Goal: Information Seeking & Learning: Learn about a topic

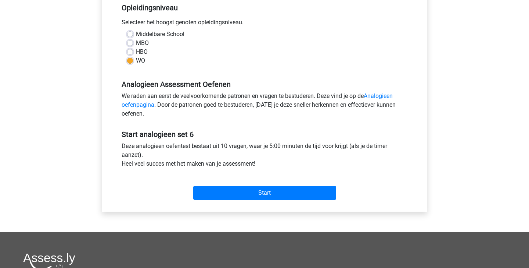
scroll to position [173, 0]
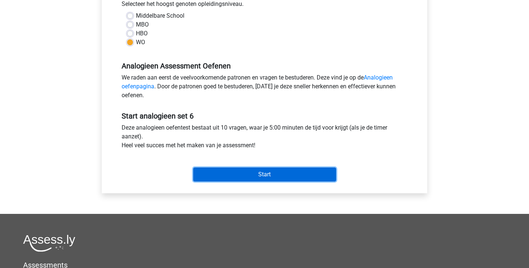
click at [258, 176] on input "Start" at bounding box center [264, 174] width 143 height 14
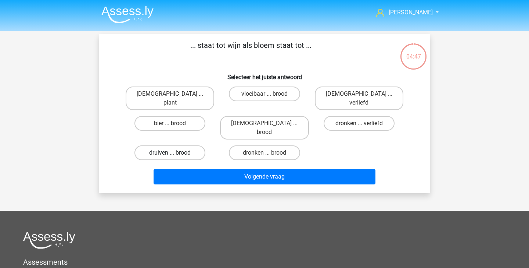
click at [191, 145] on label "druiven ... brood" at bounding box center [170, 152] width 71 height 15
click at [175, 153] on input "druiven ... brood" at bounding box center [172, 155] width 5 height 5
radio input "true"
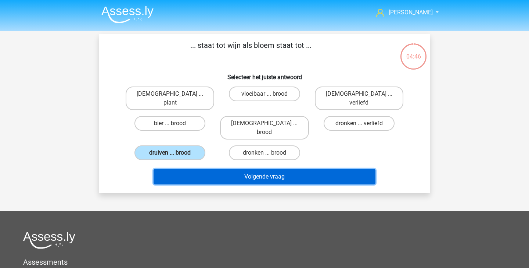
click at [233, 169] on button "Volgende vraag" at bounding box center [265, 176] width 222 height 15
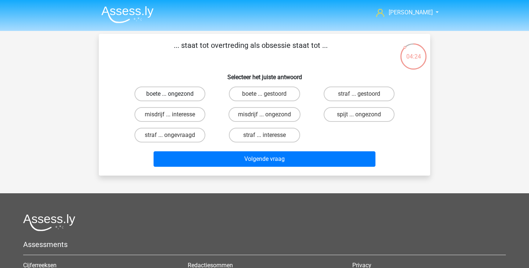
click at [190, 100] on label "boete ... ongezond" at bounding box center [170, 93] width 71 height 15
click at [175, 99] on input "boete ... ongezond" at bounding box center [172, 96] width 5 height 5
radio input "true"
click at [281, 111] on label "misdrijf ... ongezond" at bounding box center [265, 114] width 72 height 15
click at [270, 114] on input "misdrijf ... ongezond" at bounding box center [267, 116] width 5 height 5
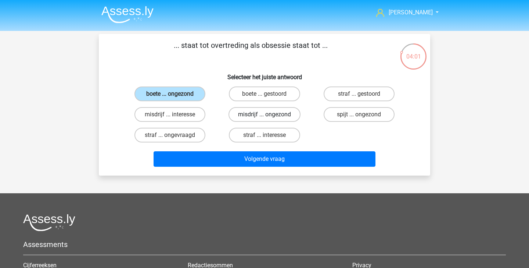
radio input "true"
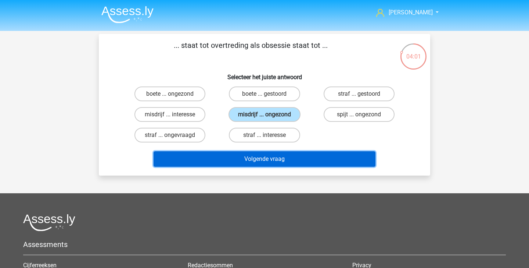
click at [273, 158] on button "Volgende vraag" at bounding box center [265, 158] width 222 height 15
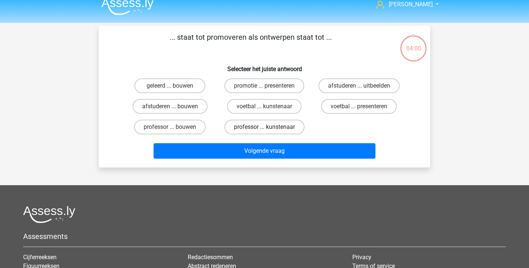
scroll to position [8, 0]
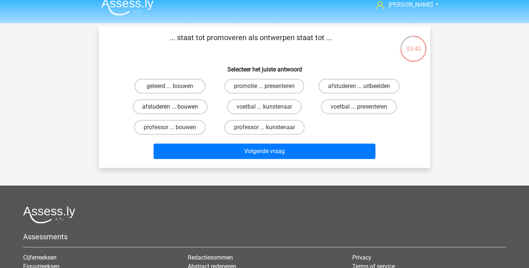
click at [198, 108] on label "afstuderen ... bouwen" at bounding box center [170, 106] width 75 height 15
click at [175, 108] on input "afstuderen ... bouwen" at bounding box center [172, 109] width 5 height 5
radio input "true"
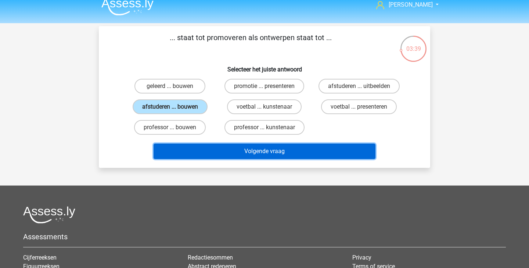
click at [242, 149] on button "Volgende vraag" at bounding box center [265, 150] width 222 height 15
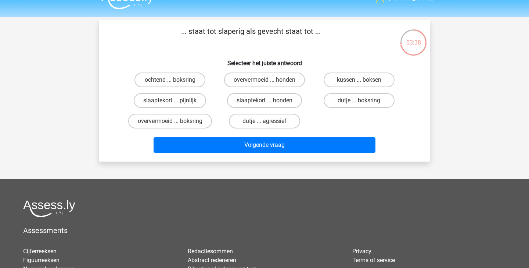
scroll to position [14, 0]
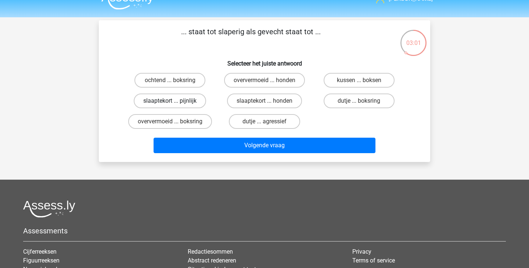
click at [192, 101] on label "slaaptekort ... pijnlijk" at bounding box center [170, 100] width 72 height 15
click at [175, 101] on input "slaaptekort ... pijnlijk" at bounding box center [172, 103] width 5 height 5
radio input "true"
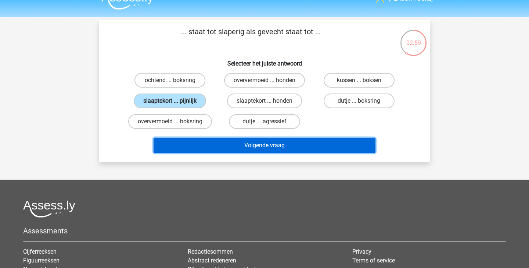
click at [242, 150] on button "Volgende vraag" at bounding box center [265, 145] width 222 height 15
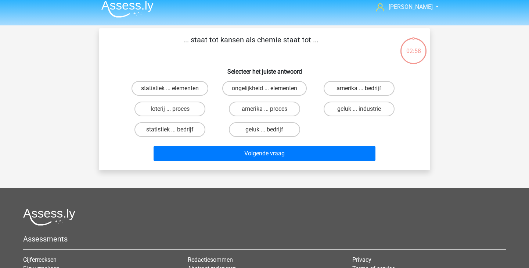
scroll to position [0, 0]
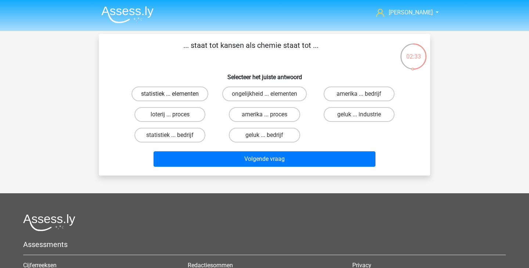
click at [183, 97] on label "statistiek ... elementen" at bounding box center [170, 93] width 77 height 15
click at [175, 97] on input "statistiek ... elementen" at bounding box center [172, 96] width 5 height 5
radio input "true"
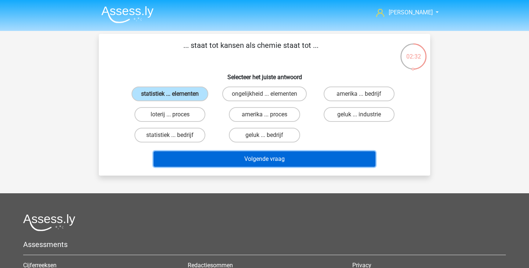
click at [233, 161] on button "Volgende vraag" at bounding box center [265, 158] width 222 height 15
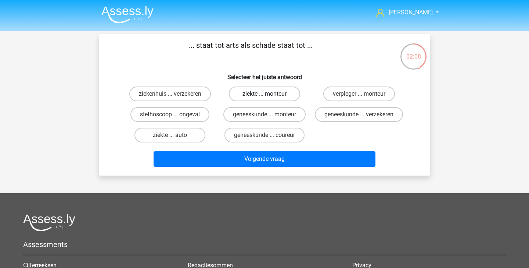
click at [277, 94] on label "ziekte ... monteur" at bounding box center [264, 93] width 71 height 15
click at [270, 94] on input "ziekte ... monteur" at bounding box center [267, 96] width 5 height 5
radio input "true"
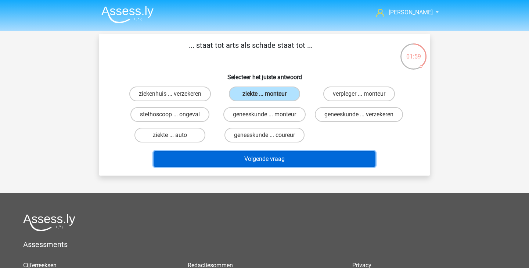
click at [352, 167] on button "Volgende vraag" at bounding box center [265, 158] width 222 height 15
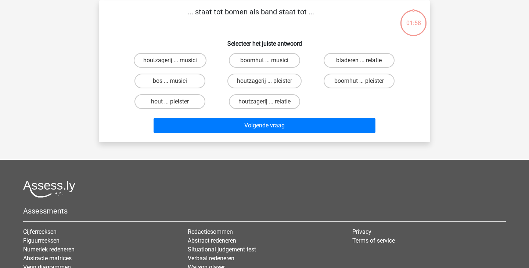
scroll to position [34, 0]
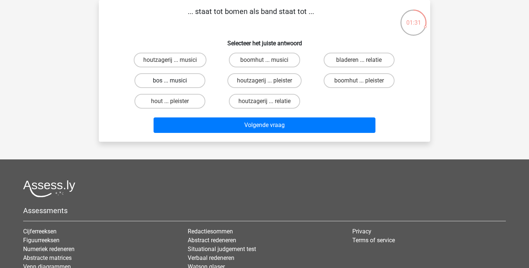
click at [194, 76] on label "bos ... musici" at bounding box center [170, 80] width 71 height 15
click at [175, 81] on input "bos ... musici" at bounding box center [172, 83] width 5 height 5
radio input "true"
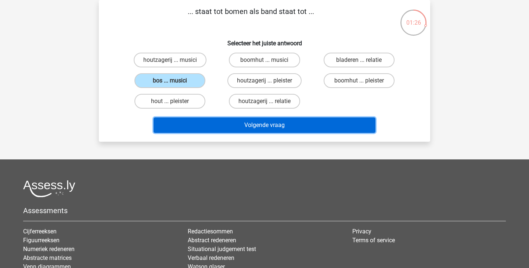
click at [248, 128] on button "Volgende vraag" at bounding box center [265, 124] width 222 height 15
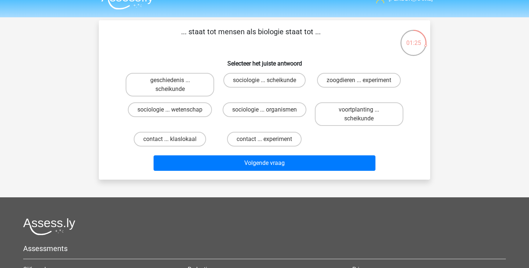
scroll to position [13, 0]
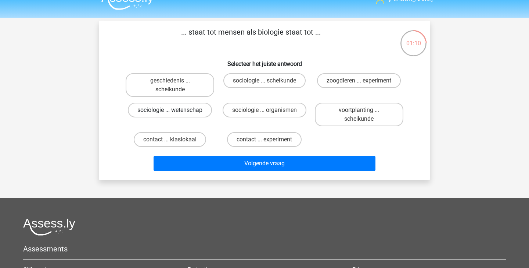
click at [203, 113] on label "sociologie ... wetenschap" at bounding box center [170, 110] width 84 height 15
click at [175, 113] on input "sociologie ... wetenschap" at bounding box center [172, 112] width 5 height 5
radio input "true"
click at [281, 114] on label "sociologie ... organismen" at bounding box center [265, 110] width 84 height 15
click at [270, 114] on input "sociologie ... organismen" at bounding box center [267, 112] width 5 height 5
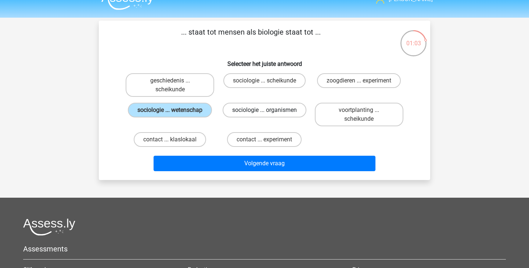
radio input "true"
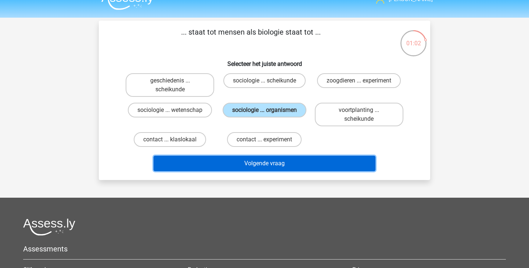
click at [266, 163] on button "Volgende vraag" at bounding box center [265, 163] width 222 height 15
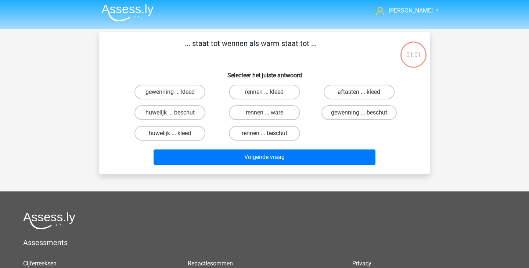
scroll to position [2, 0]
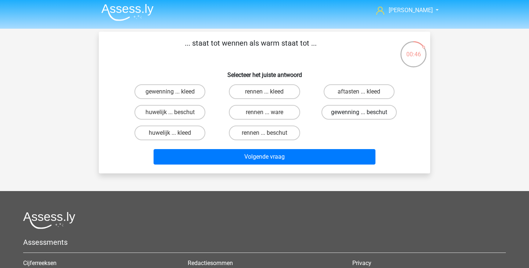
click at [365, 112] on label "gewenning ... beschut" at bounding box center [359, 112] width 75 height 15
click at [364, 112] on input "gewenning ... beschut" at bounding box center [361, 114] width 5 height 5
radio input "true"
click at [192, 90] on label "gewenning ... kleed" at bounding box center [170, 91] width 71 height 15
click at [175, 92] on input "gewenning ... kleed" at bounding box center [172, 94] width 5 height 5
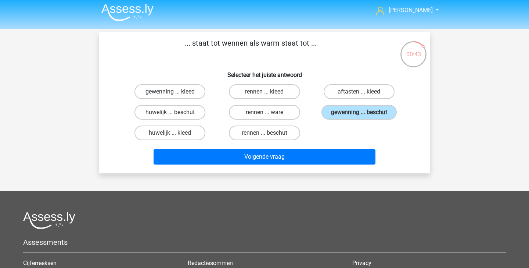
radio input "true"
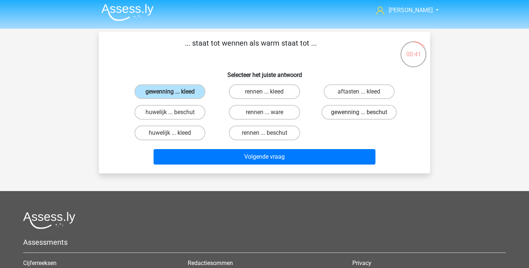
click at [340, 113] on label "gewenning ... beschut" at bounding box center [359, 112] width 75 height 15
click at [359, 113] on input "gewenning ... beschut" at bounding box center [361, 114] width 5 height 5
radio input "true"
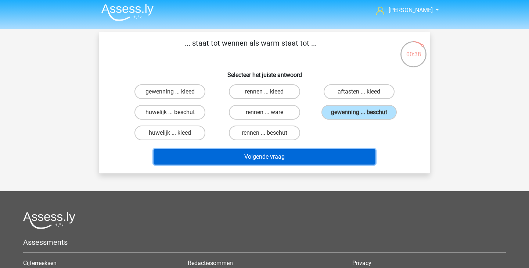
click at [214, 164] on button "Volgende vraag" at bounding box center [265, 156] width 222 height 15
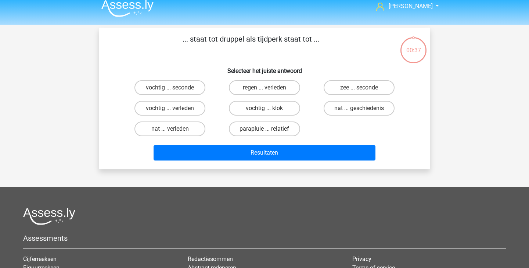
scroll to position [7, 0]
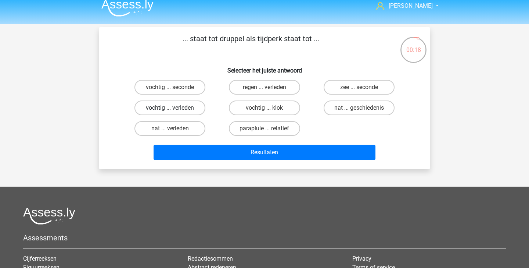
click at [185, 109] on label "vochtig ... verleden" at bounding box center [170, 107] width 71 height 15
click at [175, 109] on input "vochtig ... verleden" at bounding box center [172, 110] width 5 height 5
radio input "true"
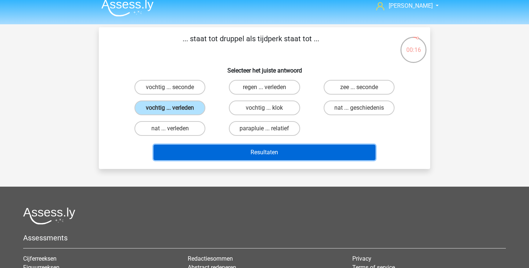
click at [241, 149] on button "Resultaten" at bounding box center [265, 151] width 222 height 15
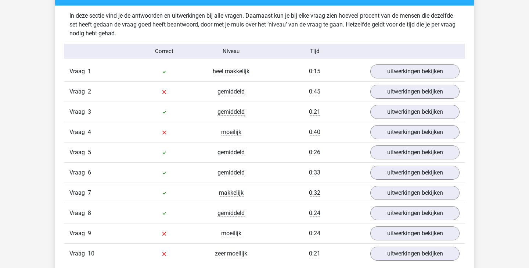
scroll to position [425, 0]
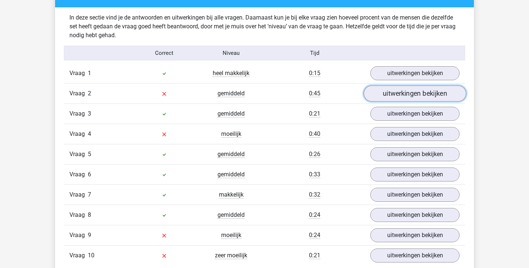
click at [413, 95] on link "uitwerkingen bekijken" at bounding box center [415, 93] width 103 height 16
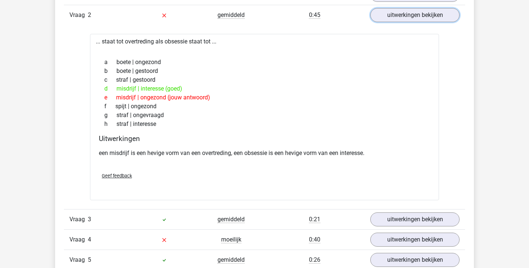
scroll to position [507, 0]
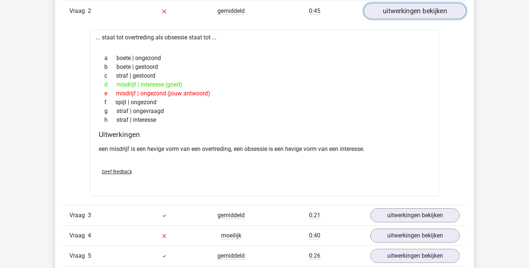
click at [425, 11] on link "uitwerkingen bekijken" at bounding box center [415, 11] width 103 height 16
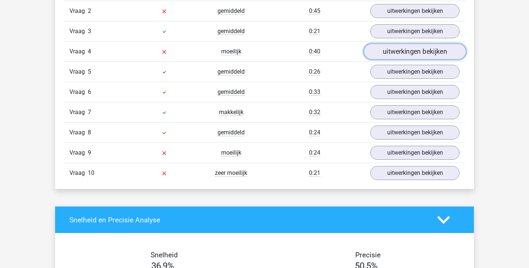
click at [420, 58] on link "uitwerkingen bekijken" at bounding box center [415, 51] width 103 height 16
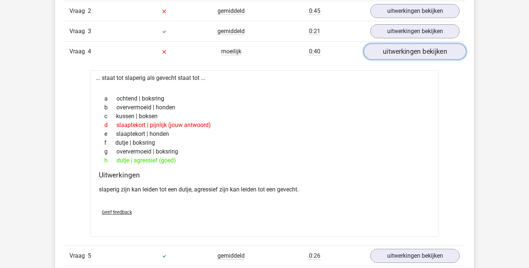
click at [420, 58] on link "uitwerkingen bekijken" at bounding box center [415, 51] width 103 height 16
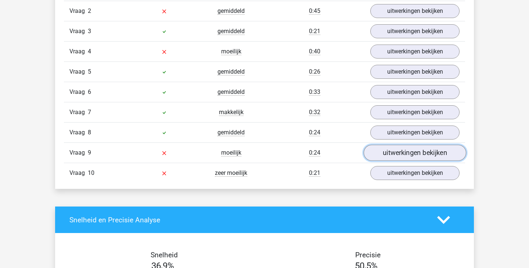
click at [397, 151] on link "uitwerkingen bekijken" at bounding box center [415, 152] width 103 height 16
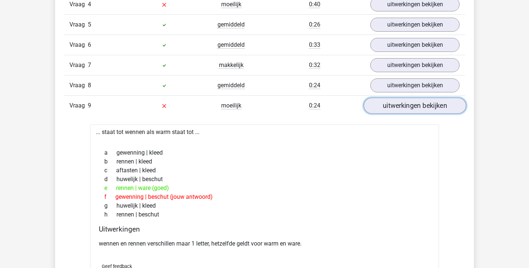
scroll to position [554, 0]
click at [403, 104] on link "uitwerkingen bekijken" at bounding box center [415, 105] width 103 height 16
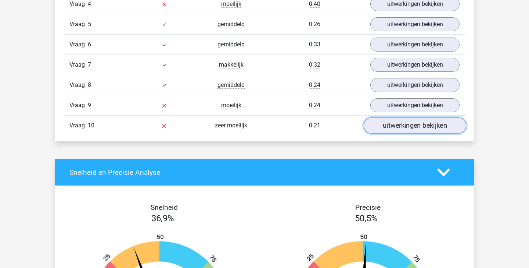
click at [391, 121] on link "uitwerkingen bekijken" at bounding box center [415, 125] width 103 height 16
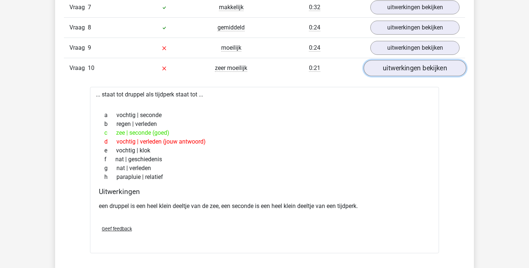
scroll to position [611, 0]
click at [421, 71] on link "uitwerkingen bekijken" at bounding box center [415, 69] width 103 height 16
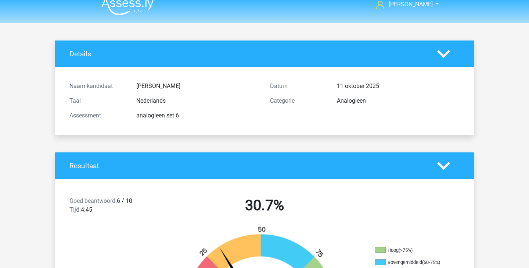
scroll to position [0, 0]
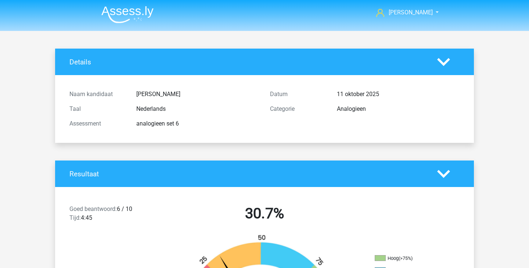
click at [141, 11] on img at bounding box center [127, 14] width 52 height 17
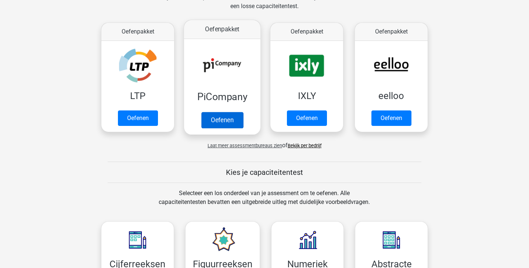
scroll to position [125, 0]
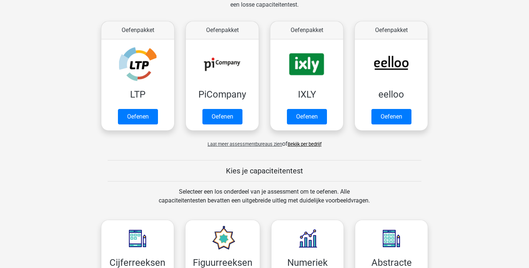
click at [252, 145] on span "Laat meer assessmentbureaus zien" at bounding box center [245, 144] width 75 height 6
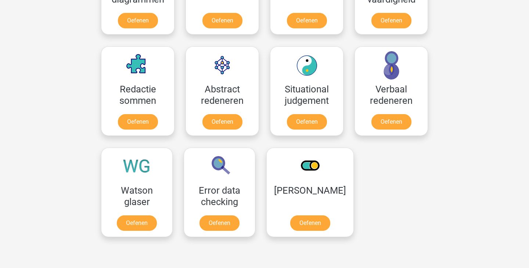
scroll to position [874, 0]
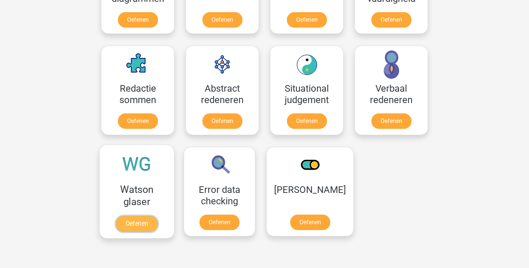
click at [139, 223] on link "Oefenen" at bounding box center [137, 223] width 42 height 16
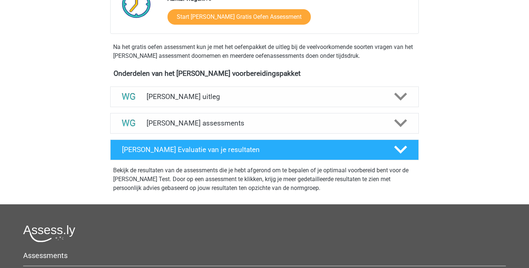
scroll to position [196, 0]
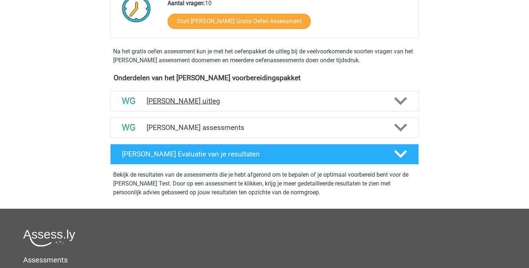
click at [267, 99] on h4 "[PERSON_NAME] uitleg" at bounding box center [265, 101] width 236 height 8
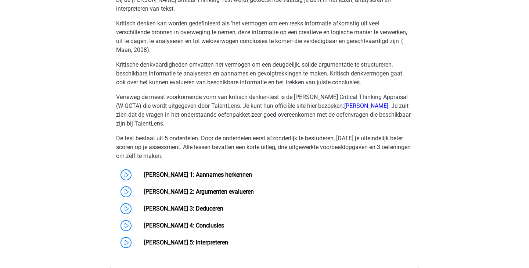
scroll to position [235, 0]
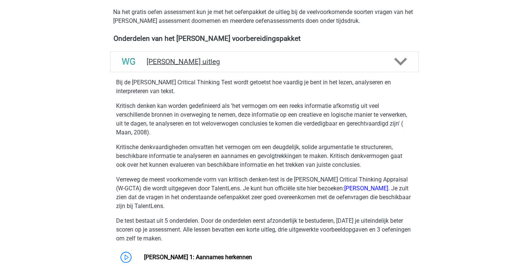
click at [403, 57] on icon at bounding box center [401, 61] width 13 height 13
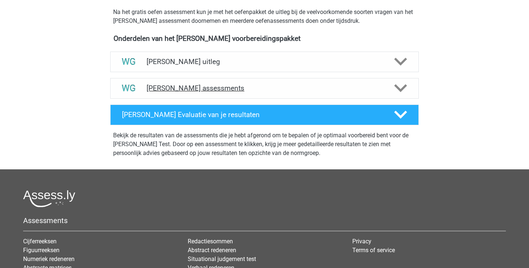
click at [400, 86] on icon at bounding box center [401, 88] width 13 height 13
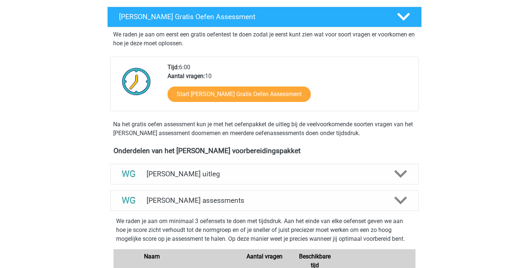
scroll to position [123, 0]
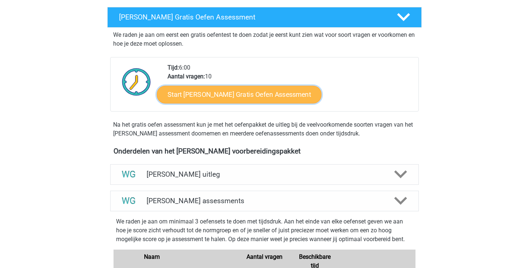
click at [220, 97] on link "Start [PERSON_NAME] Gratis Oefen Assessment" at bounding box center [239, 95] width 165 height 18
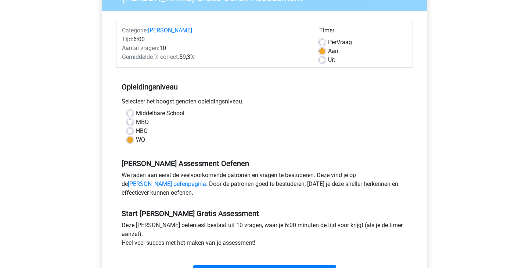
scroll to position [124, 0]
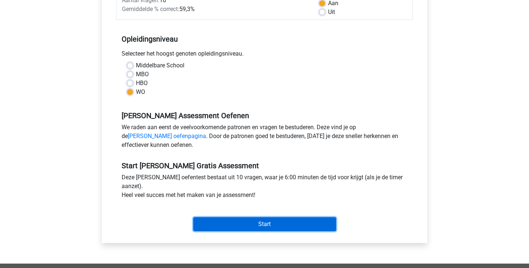
click at [254, 222] on input "Start" at bounding box center [264, 224] width 143 height 14
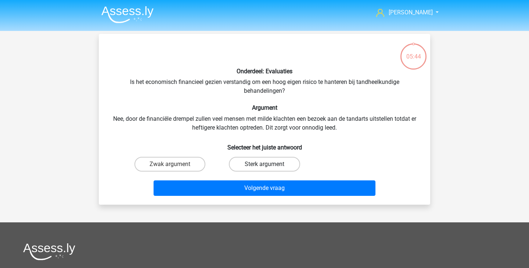
click at [244, 163] on label "Sterk argument" at bounding box center [264, 164] width 71 height 15
click at [265, 164] on input "Sterk argument" at bounding box center [267, 166] width 5 height 5
radio input "true"
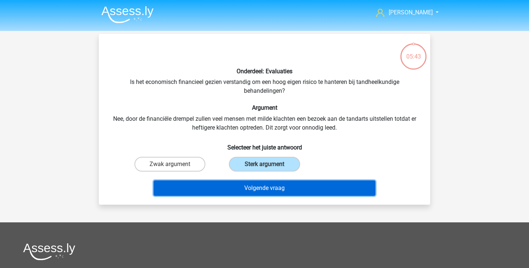
click at [242, 182] on button "Volgende vraag" at bounding box center [265, 187] width 222 height 15
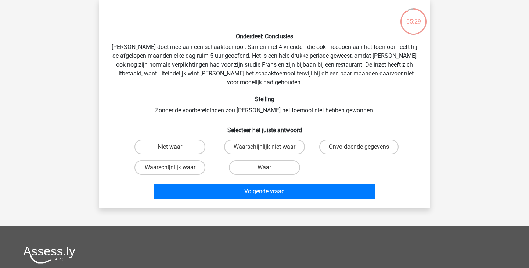
scroll to position [36, 0]
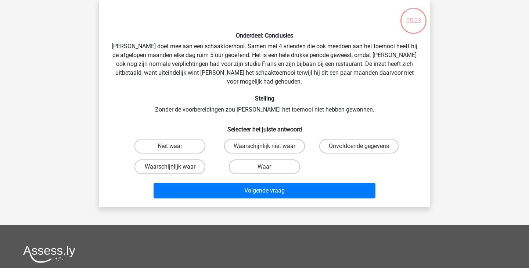
click at [193, 159] on label "Waarschijnlijk waar" at bounding box center [170, 166] width 71 height 15
click at [175, 167] on input "Waarschijnlijk waar" at bounding box center [172, 169] width 5 height 5
radio input "true"
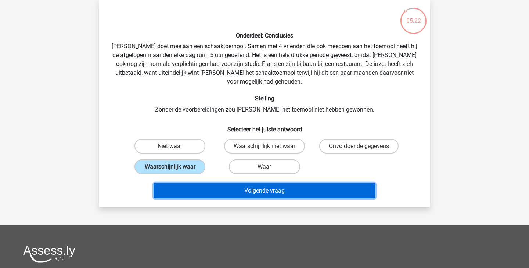
click at [228, 183] on button "Volgende vraag" at bounding box center [265, 190] width 222 height 15
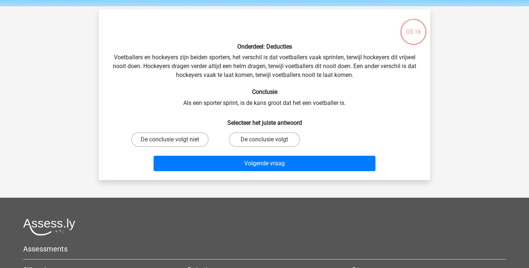
scroll to position [24, 0]
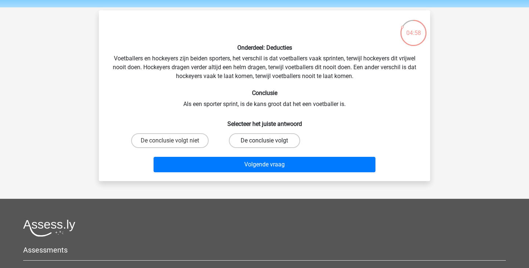
click at [273, 143] on label "De conclusie volgt" at bounding box center [264, 140] width 71 height 15
click at [270, 143] on input "De conclusie volgt" at bounding box center [267, 142] width 5 height 5
radio input "true"
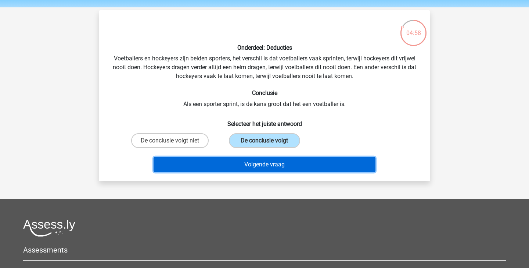
click at [268, 159] on button "Volgende vraag" at bounding box center [265, 164] width 222 height 15
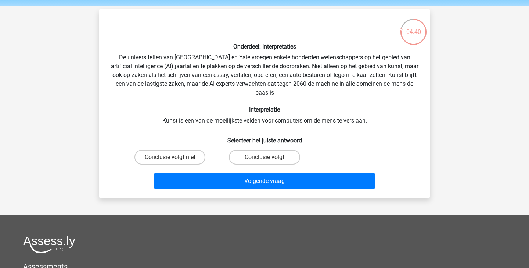
scroll to position [25, 0]
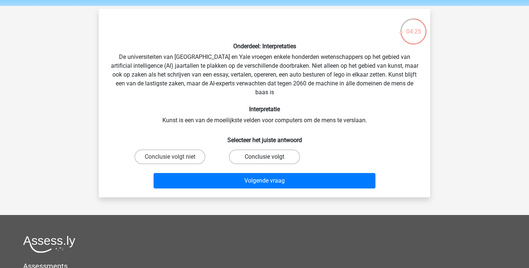
click at [254, 150] on label "Conclusie volgt" at bounding box center [264, 156] width 71 height 15
click at [265, 157] on input "Conclusie volgt" at bounding box center [267, 159] width 5 height 5
radio input "true"
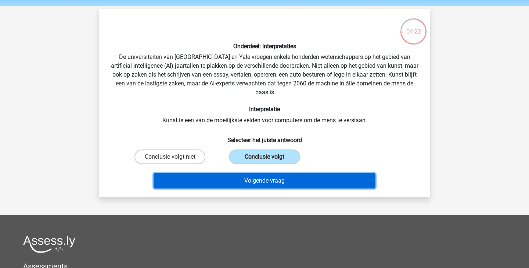
click at [247, 176] on button "Volgende vraag" at bounding box center [265, 180] width 222 height 15
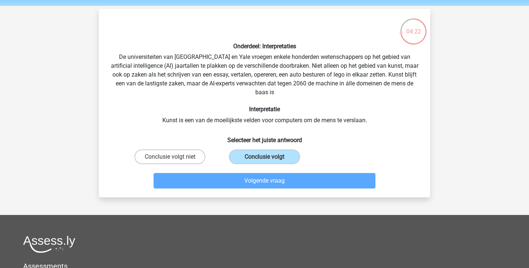
scroll to position [34, 0]
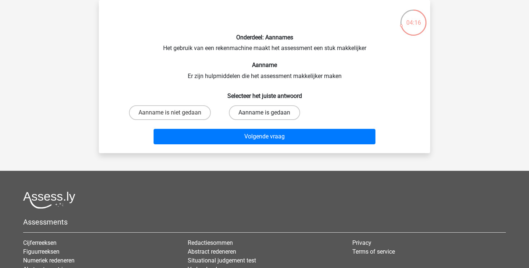
click at [253, 112] on label "Aanname is gedaan" at bounding box center [264, 112] width 71 height 15
click at [265, 113] on input "Aanname is gedaan" at bounding box center [267, 115] width 5 height 5
radio input "true"
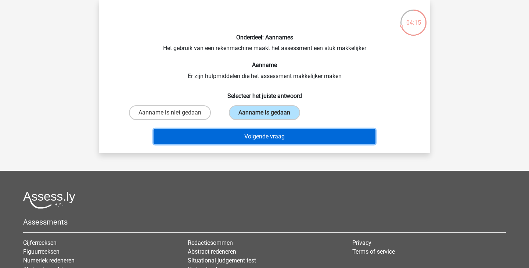
click at [254, 132] on button "Volgende vraag" at bounding box center [265, 136] width 222 height 15
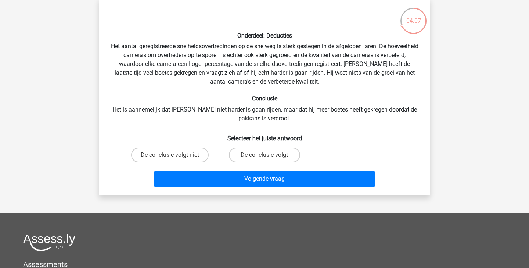
scroll to position [36, 0]
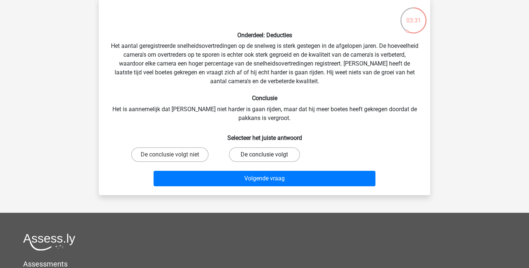
click at [250, 157] on label "De conclusie volgt" at bounding box center [264, 154] width 71 height 15
click at [265, 157] on input "De conclusie volgt" at bounding box center [267, 156] width 5 height 5
radio input "true"
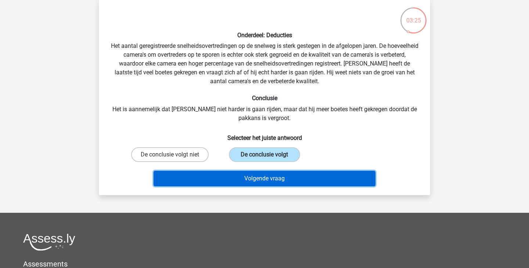
click at [245, 178] on button "Volgende vraag" at bounding box center [265, 178] width 222 height 15
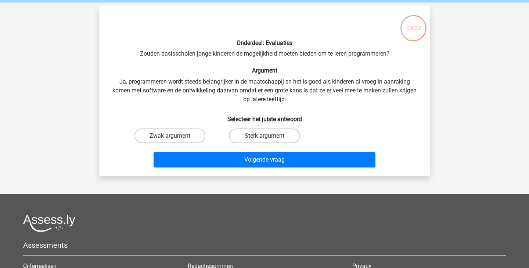
scroll to position [29, 0]
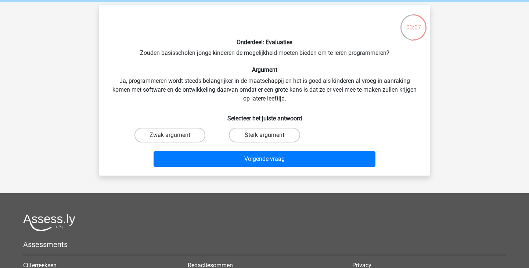
click at [241, 132] on label "Sterk argument" at bounding box center [264, 135] width 71 height 15
click at [265, 135] on input "Sterk argument" at bounding box center [267, 137] width 5 height 5
radio input "true"
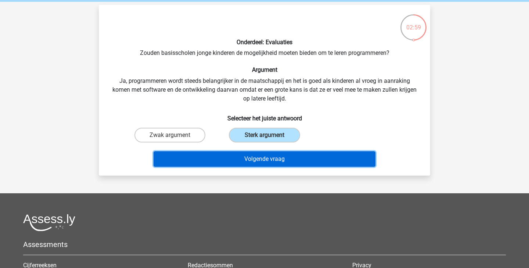
click at [214, 156] on button "Volgende vraag" at bounding box center [265, 158] width 222 height 15
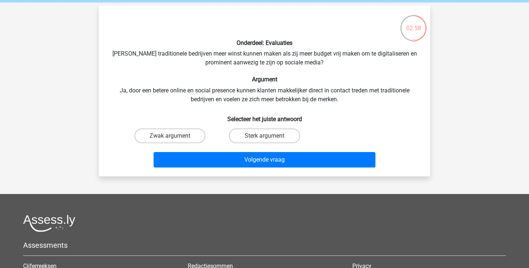
scroll to position [27, 0]
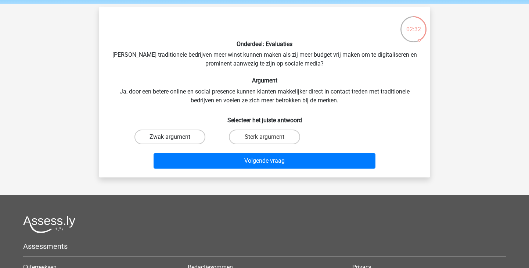
click at [192, 137] on label "Zwak argument" at bounding box center [170, 136] width 71 height 15
click at [175, 137] on input "Zwak argument" at bounding box center [172, 139] width 5 height 5
radio input "true"
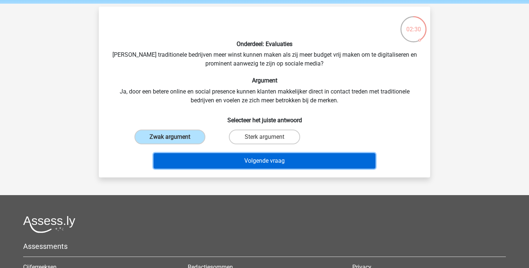
click at [227, 156] on button "Volgende vraag" at bounding box center [265, 160] width 222 height 15
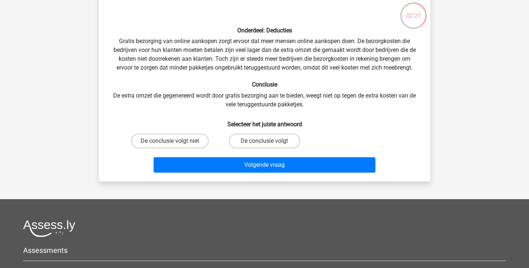
scroll to position [42, 0]
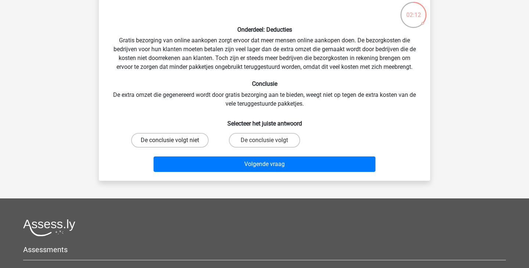
click at [201, 138] on label "De conclusie volgt niet" at bounding box center [170, 140] width 78 height 15
click at [175, 140] on input "De conclusie volgt niet" at bounding box center [172, 142] width 5 height 5
radio input "true"
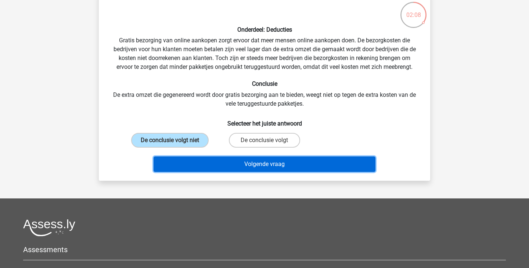
click at [229, 162] on button "Volgende vraag" at bounding box center [265, 163] width 222 height 15
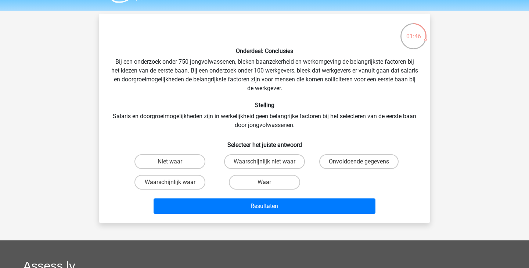
scroll to position [24, 0]
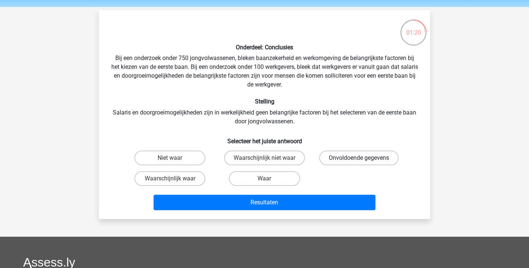
click at [344, 160] on label "Onvoldoende gegevens" at bounding box center [359, 157] width 79 height 15
click at [359, 160] on input "Onvoldoende gegevens" at bounding box center [361, 160] width 5 height 5
radio input "true"
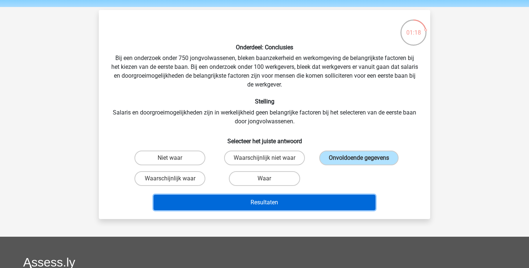
click at [315, 203] on button "Resultaten" at bounding box center [265, 201] width 222 height 15
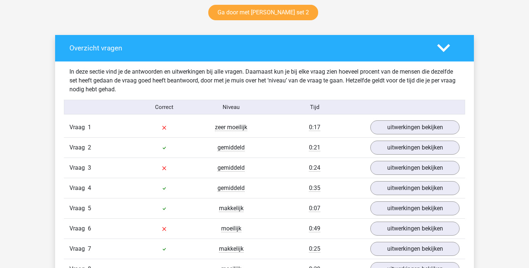
scroll to position [391, 0]
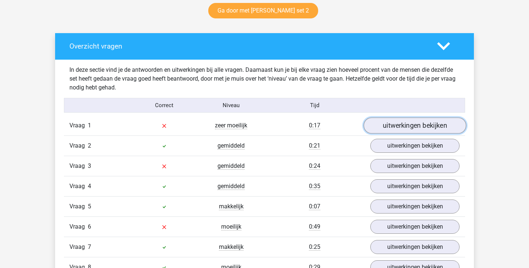
click at [400, 123] on link "uitwerkingen bekijken" at bounding box center [415, 125] width 103 height 16
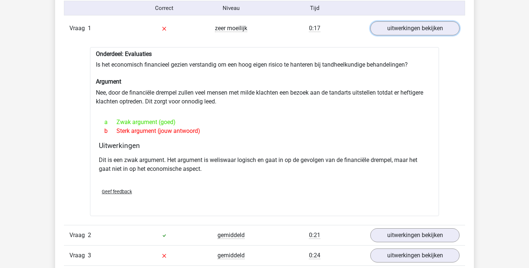
scroll to position [483, 0]
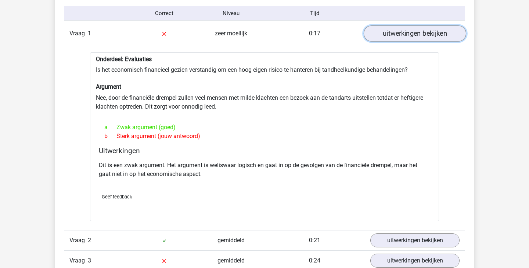
click at [419, 35] on link "uitwerkingen bekijken" at bounding box center [415, 33] width 103 height 16
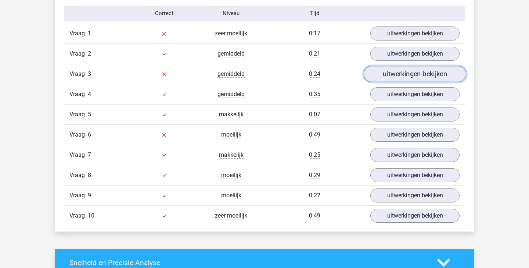
click at [402, 81] on link "uitwerkingen bekijken" at bounding box center [415, 74] width 103 height 16
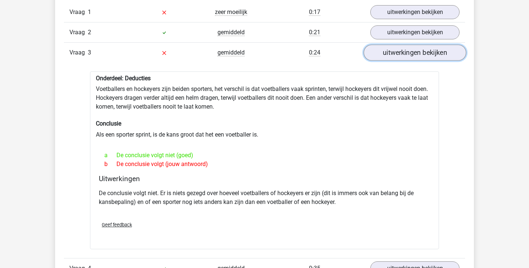
scroll to position [500, 0]
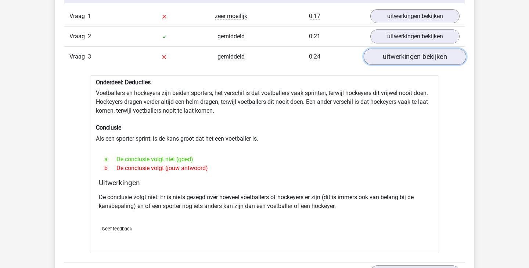
click at [404, 60] on link "uitwerkingen bekijken" at bounding box center [415, 57] width 103 height 16
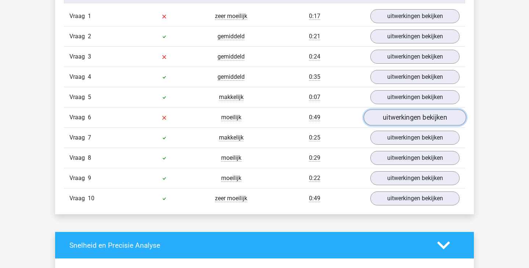
click at [395, 120] on link "uitwerkingen bekijken" at bounding box center [415, 117] width 103 height 16
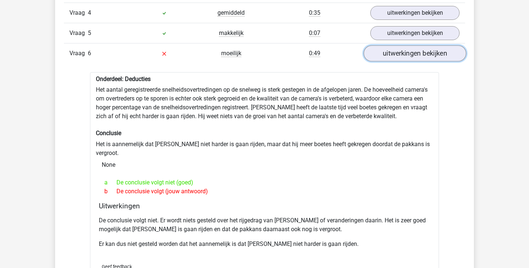
scroll to position [565, 0]
click at [418, 50] on link "uitwerkingen bekijken" at bounding box center [415, 52] width 103 height 16
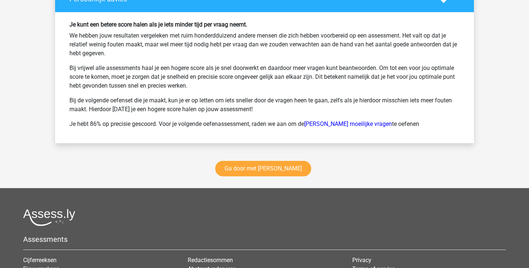
scroll to position [992, 0]
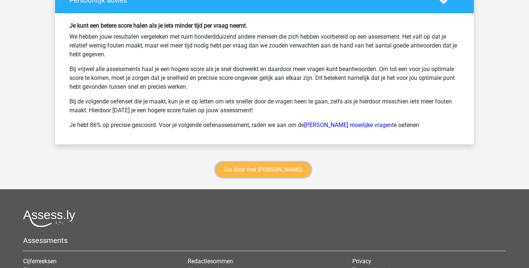
click at [277, 170] on link "Ga door met watson glaser" at bounding box center [263, 169] width 96 height 15
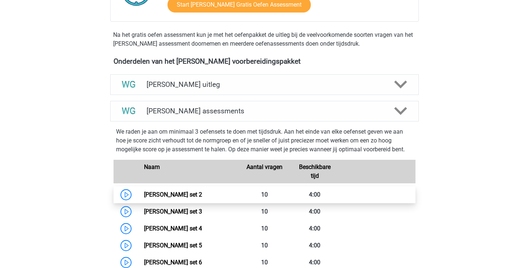
scroll to position [211, 0]
